Goal: Transaction & Acquisition: Purchase product/service

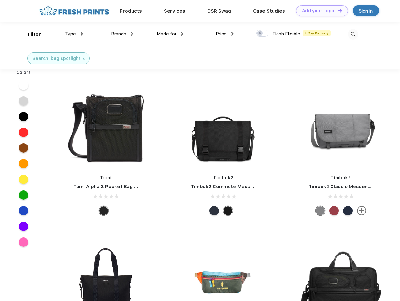
scroll to position [0, 0]
click at [320, 11] on link "Add your Logo Design Tool" at bounding box center [322, 10] width 52 height 11
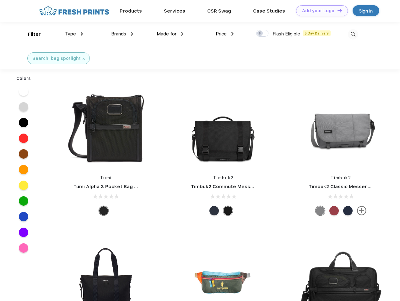
click at [0, 0] on div "Design Tool" at bounding box center [0, 0] width 0 height 0
click at [337, 10] on link "Add your Logo Design Tool" at bounding box center [322, 10] width 52 height 11
click at [30, 34] on div "Filter" at bounding box center [34, 34] width 13 height 7
click at [74, 34] on span "Type" at bounding box center [70, 34] width 11 height 6
click at [122, 34] on span "Brands" at bounding box center [118, 34] width 15 height 6
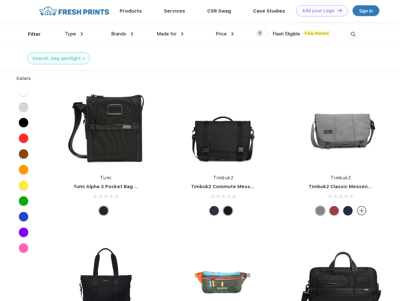
click at [170, 34] on span "Made for" at bounding box center [167, 34] width 20 height 6
click at [225, 34] on span "Price" at bounding box center [221, 34] width 11 height 6
click at [262, 34] on div at bounding box center [262, 33] width 12 height 7
click at [260, 34] on input "checkbox" at bounding box center [258, 32] width 4 height 4
click at [353, 34] on img at bounding box center [353, 34] width 10 height 10
